Goal: Task Accomplishment & Management: Use online tool/utility

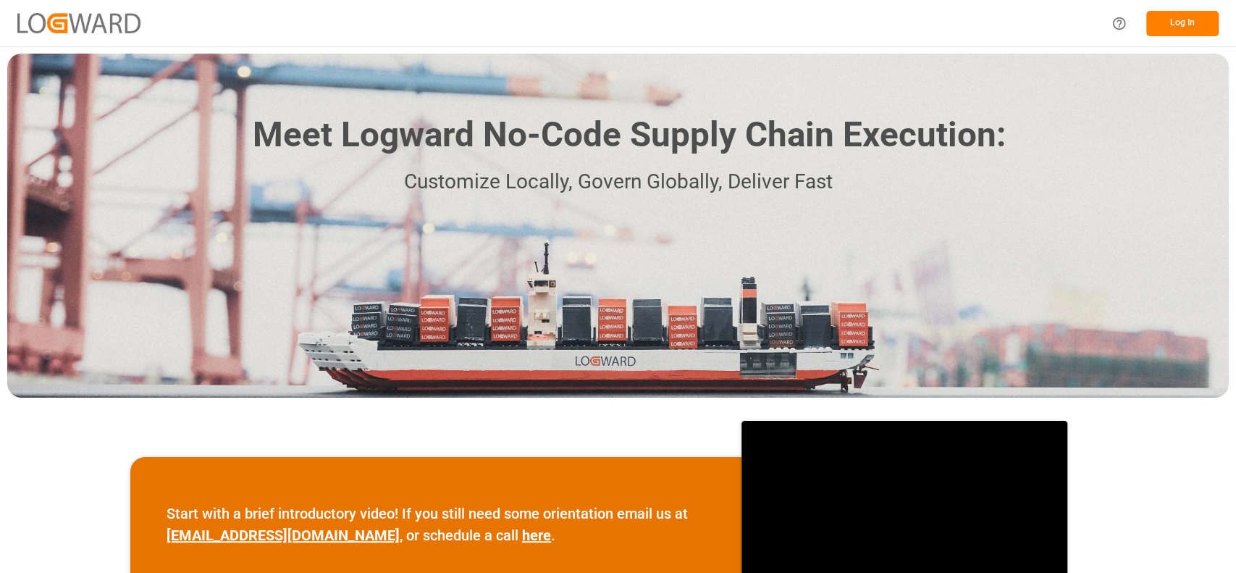
click at [1193, 23] on button "Log In" at bounding box center [1182, 23] width 72 height 25
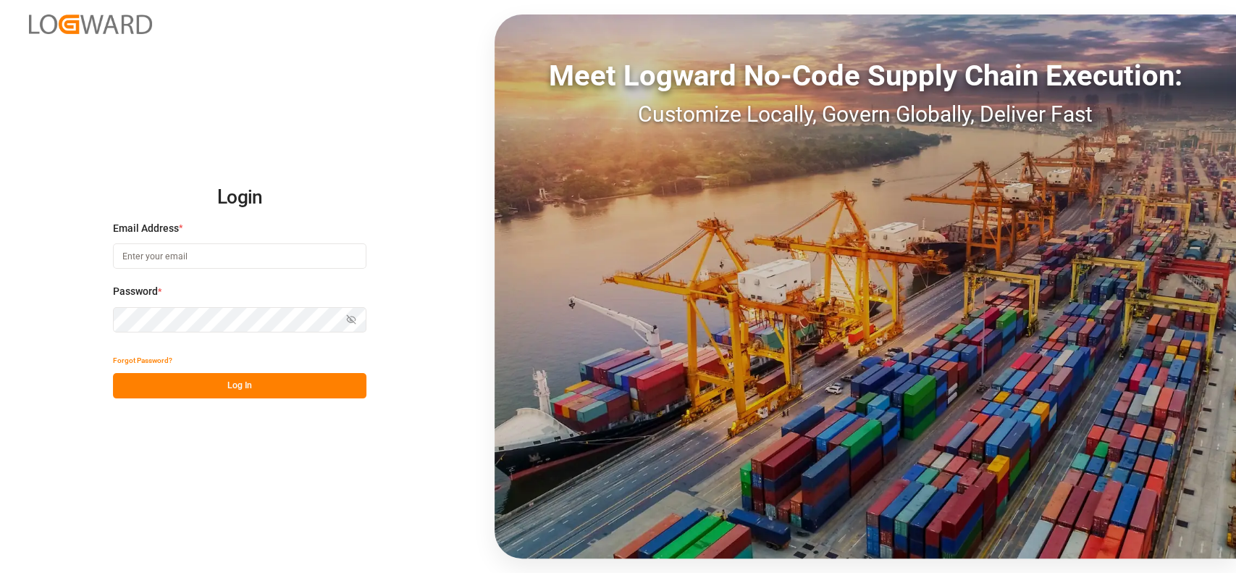
type input "[PERSON_NAME][EMAIL_ADDRESS][PERSON_NAME][DOMAIN_NAME]"
click at [322, 382] on button "Log In" at bounding box center [239, 385] width 253 height 25
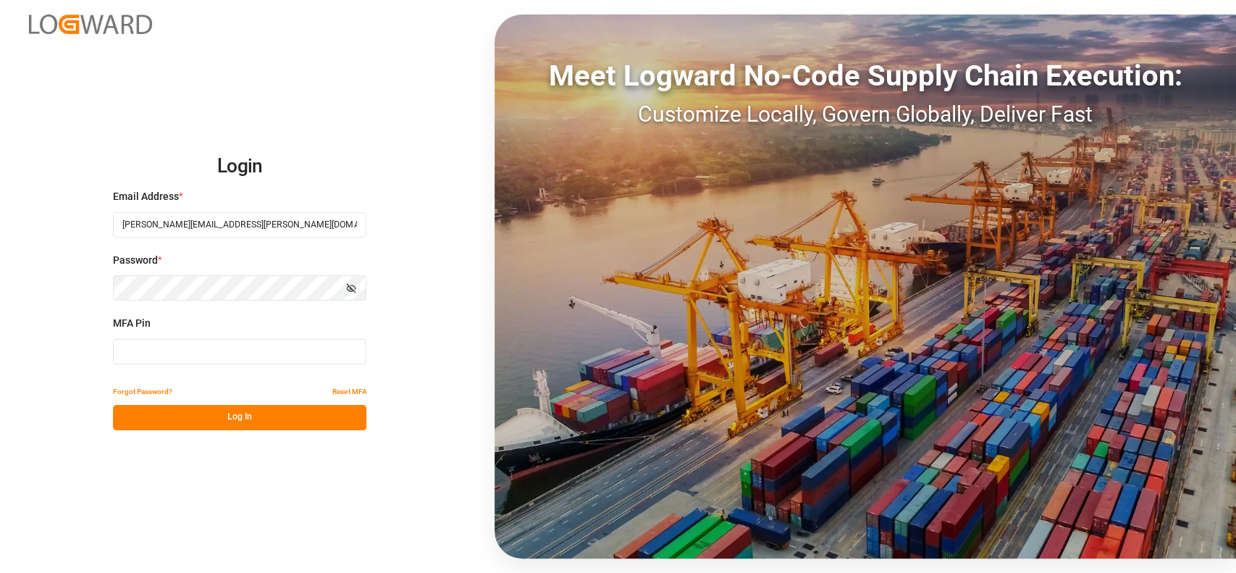
click at [310, 342] on input at bounding box center [239, 351] width 253 height 25
type input "151350"
click at [238, 418] on button "Log In" at bounding box center [239, 417] width 253 height 25
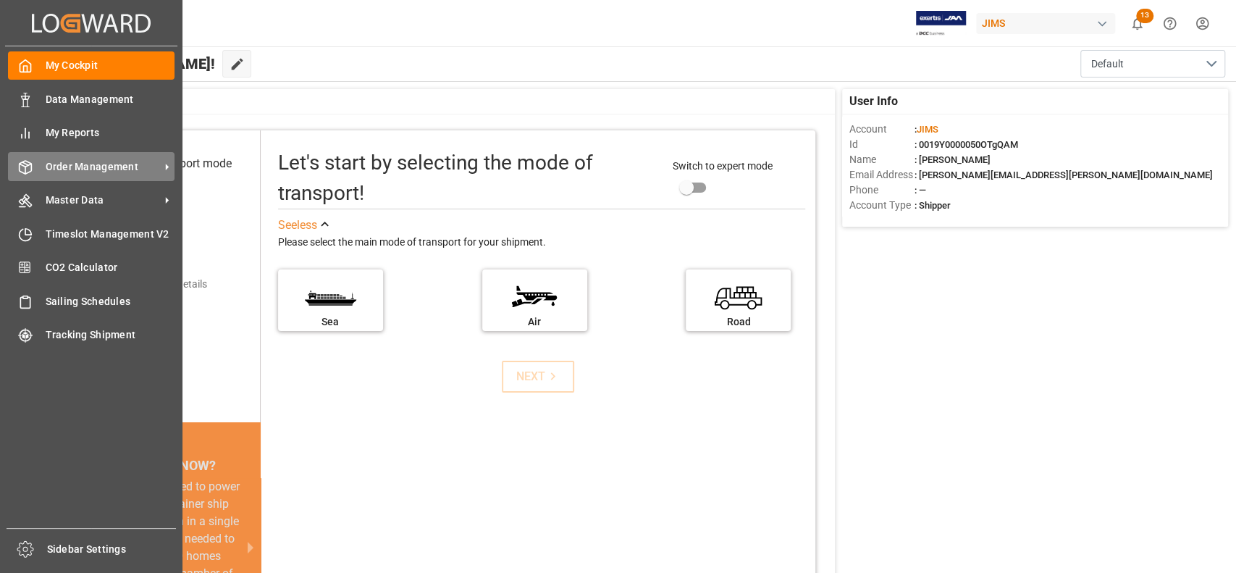
click at [64, 168] on span "Order Management" at bounding box center [103, 166] width 114 height 15
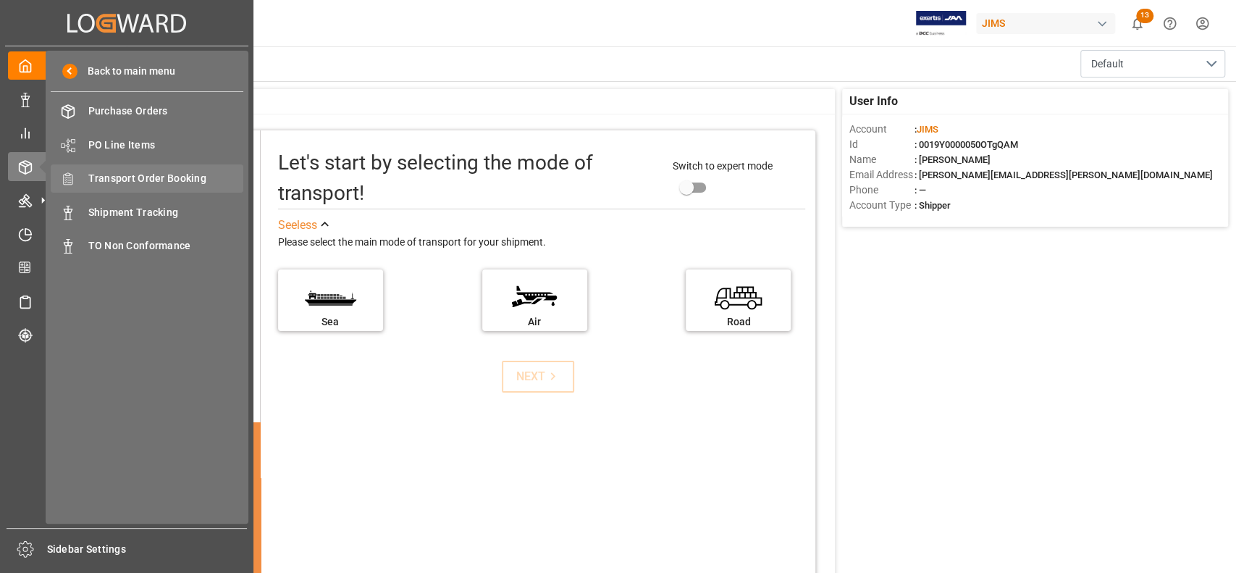
click at [178, 172] on span "Transport Order Booking" at bounding box center [166, 178] width 156 height 15
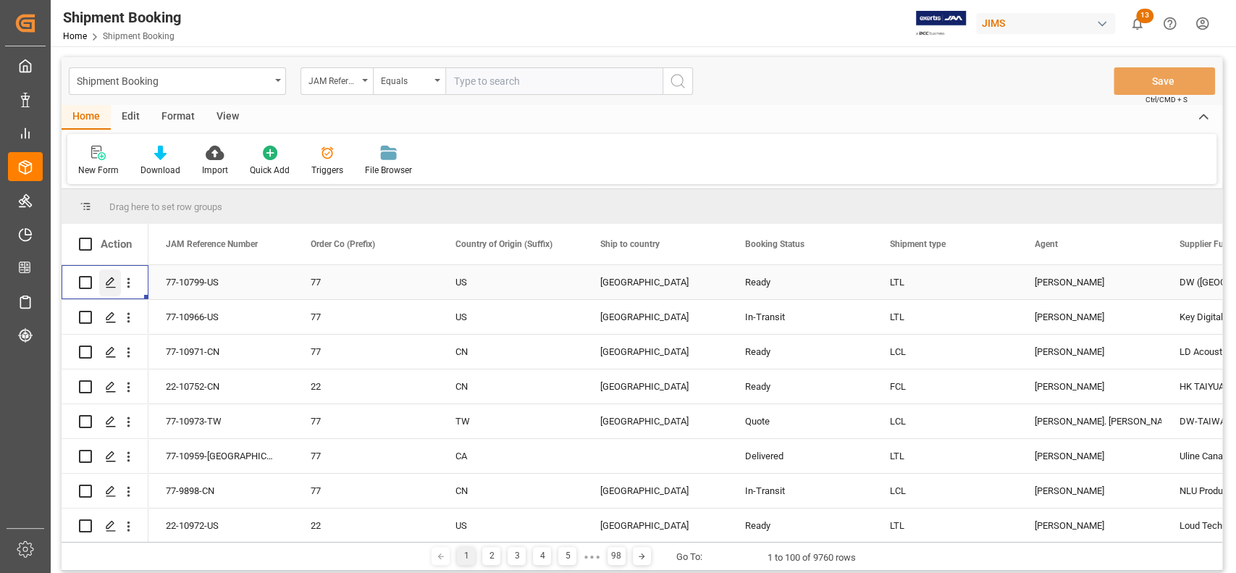
click at [112, 285] on icon "Press SPACE to select this row." at bounding box center [111, 283] width 12 height 12
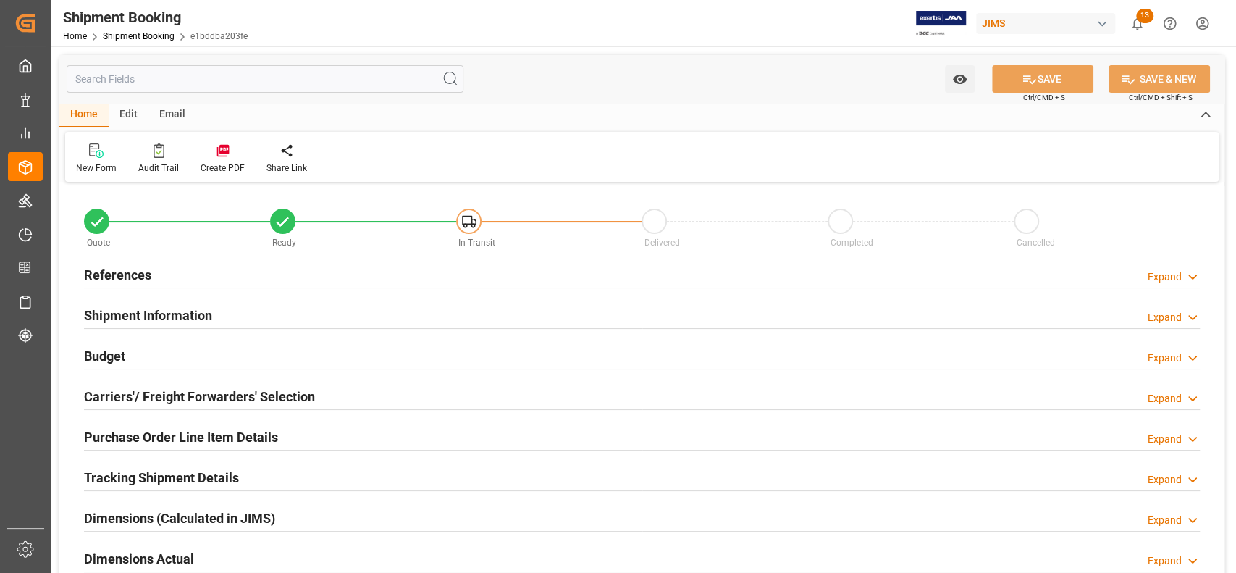
type input "11"
click at [269, 437] on h2 "Purchase Order Line Item Details" at bounding box center [181, 437] width 194 height 20
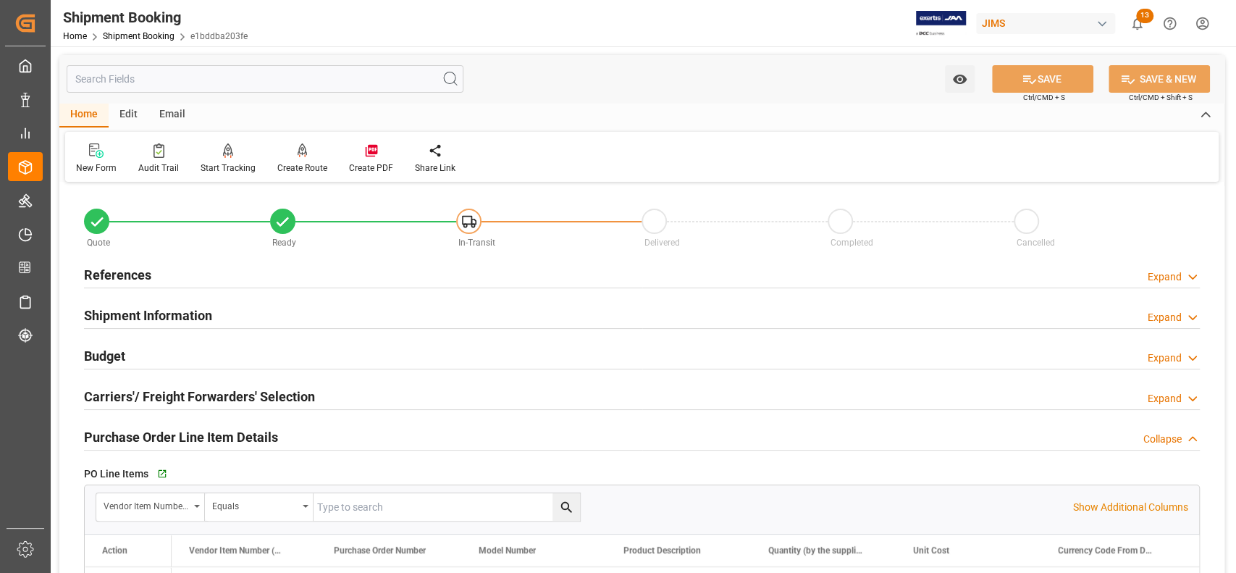
drag, startPoint x: 1234, startPoint y: 403, endPoint x: 1234, endPoint y: 492, distance: 89.1
click at [1234, 492] on div at bounding box center [618, 286] width 1236 height 573
click at [765, 99] on div "Watch Option SAVE Ctrl/CMD + S SAVE & NEW Ctrl/CMD + Shift + S" at bounding box center [641, 79] width 1165 height 48
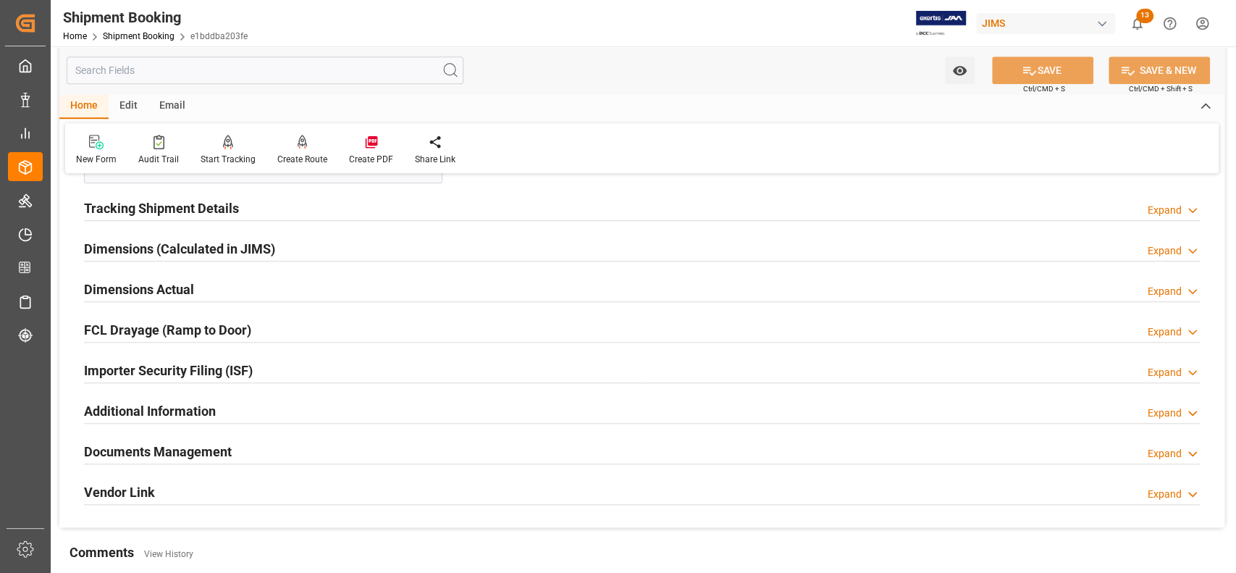
scroll to position [695, 0]
click at [1195, 453] on polyline at bounding box center [1192, 455] width 7 height 4
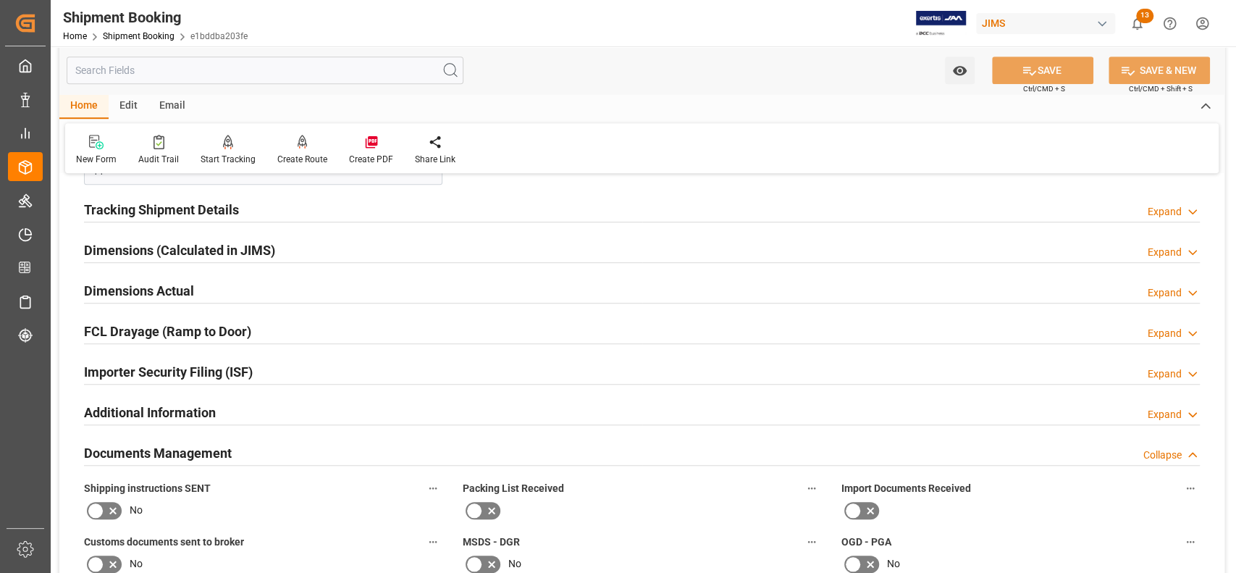
click at [1234, 384] on div at bounding box center [618, 286] width 1236 height 573
click at [1211, 411] on div "Quote Ready In-Transit Delivered Completed Cancelled References Expand JAM Refe…" at bounding box center [641, 322] width 1165 height 1662
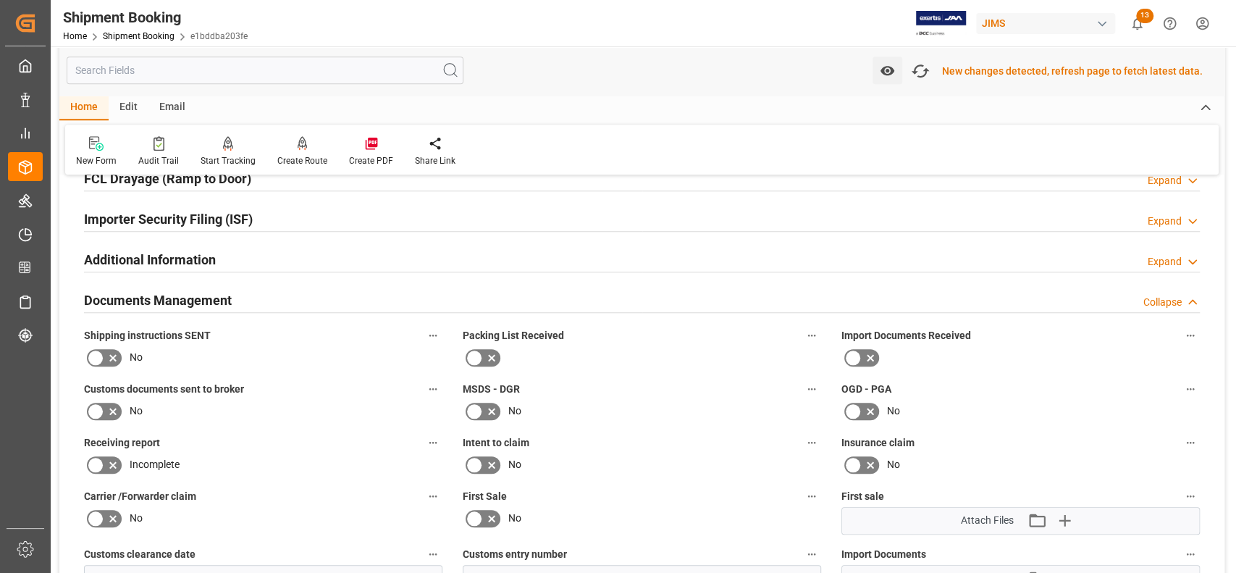
scroll to position [851, 0]
